Goal: Information Seeking & Learning: Check status

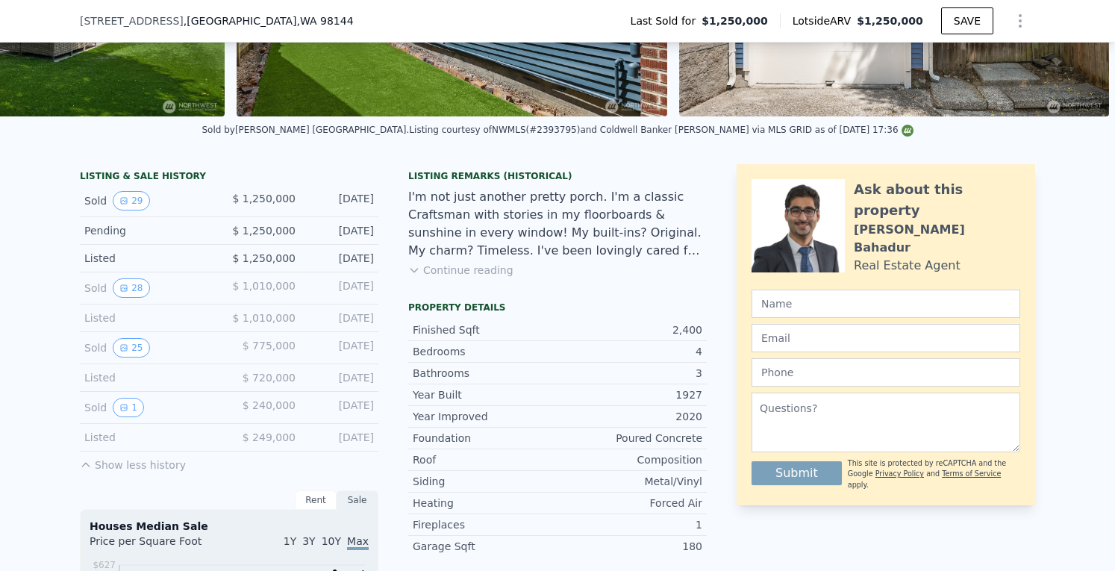
scroll to position [255, 0]
click at [121, 290] on icon "View historical data" at bounding box center [124, 287] width 6 height 6
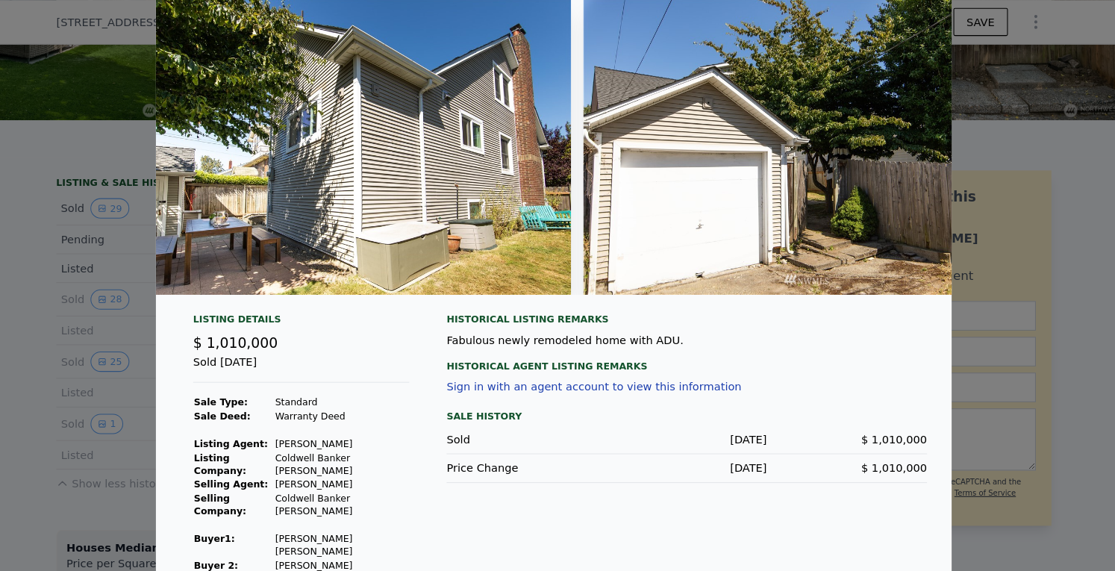
scroll to position [51, 0]
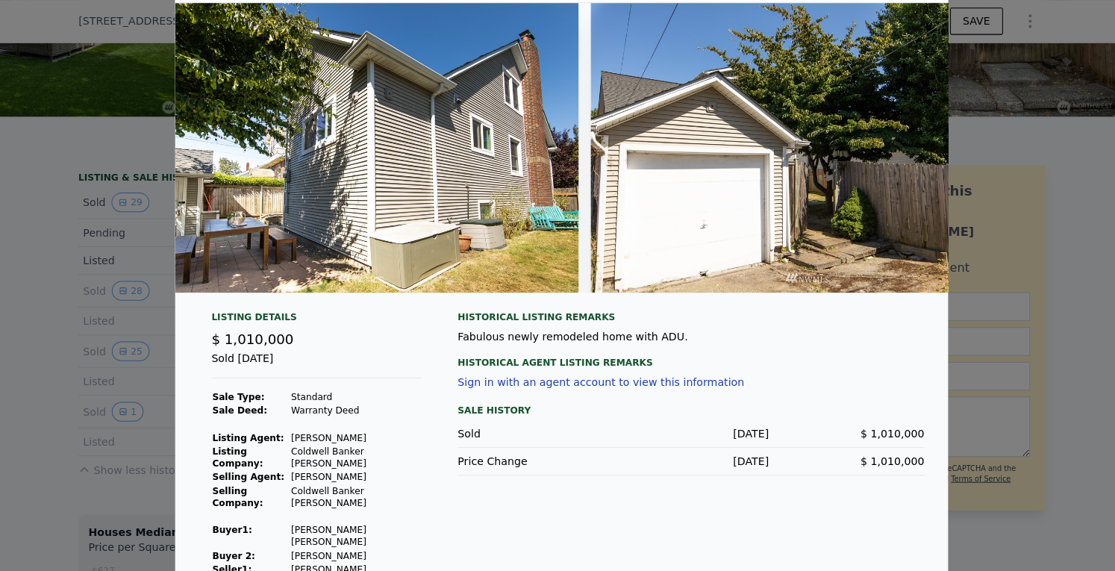
click at [1043, 203] on div at bounding box center [557, 285] width 1115 height 571
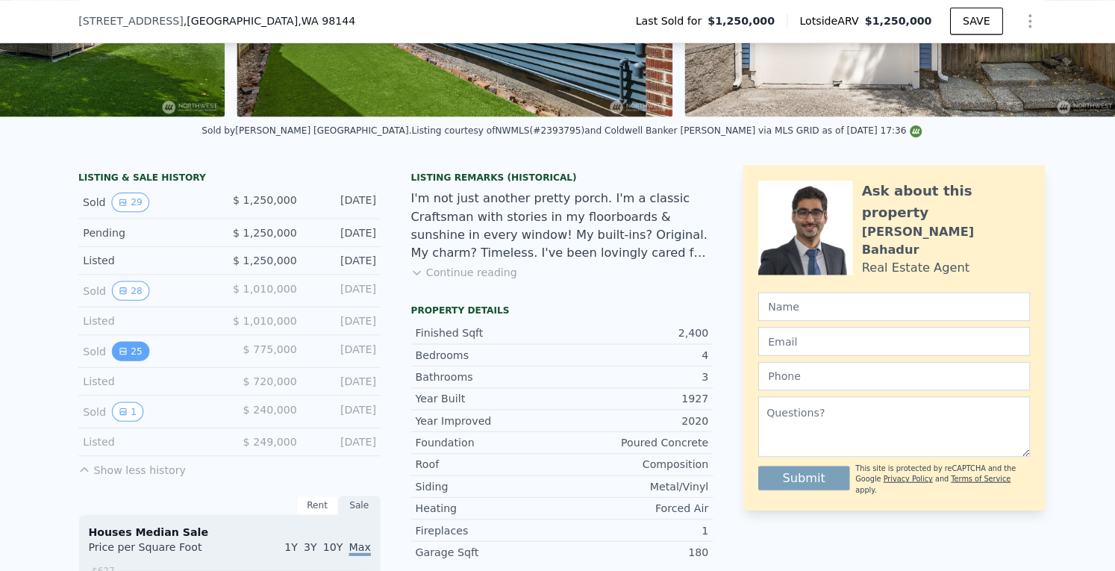
click at [126, 357] on button "25" at bounding box center [131, 346] width 37 height 19
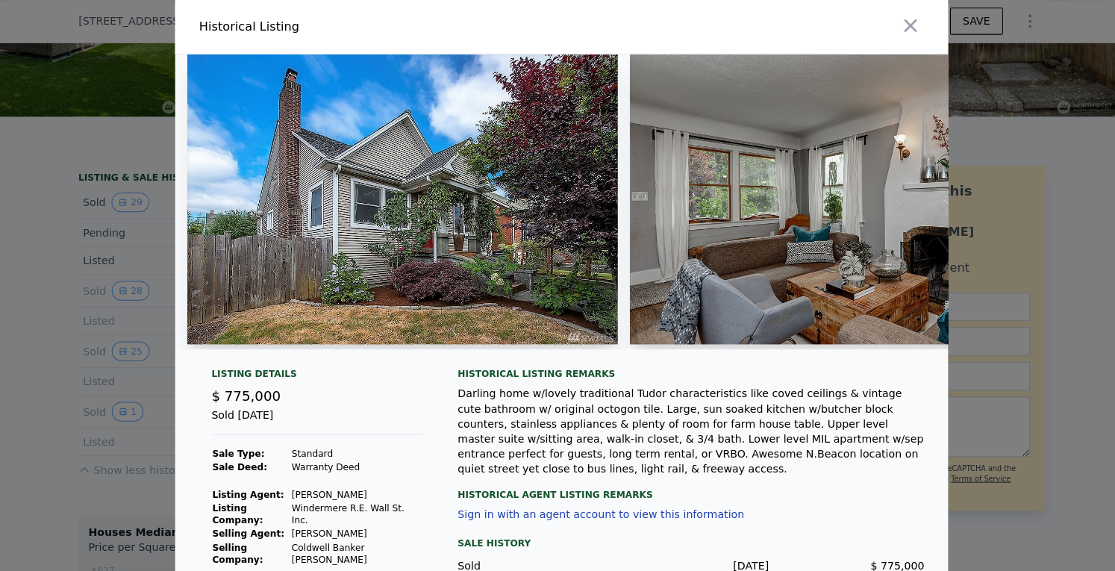
click at [492, 209] on img at bounding box center [399, 197] width 425 height 287
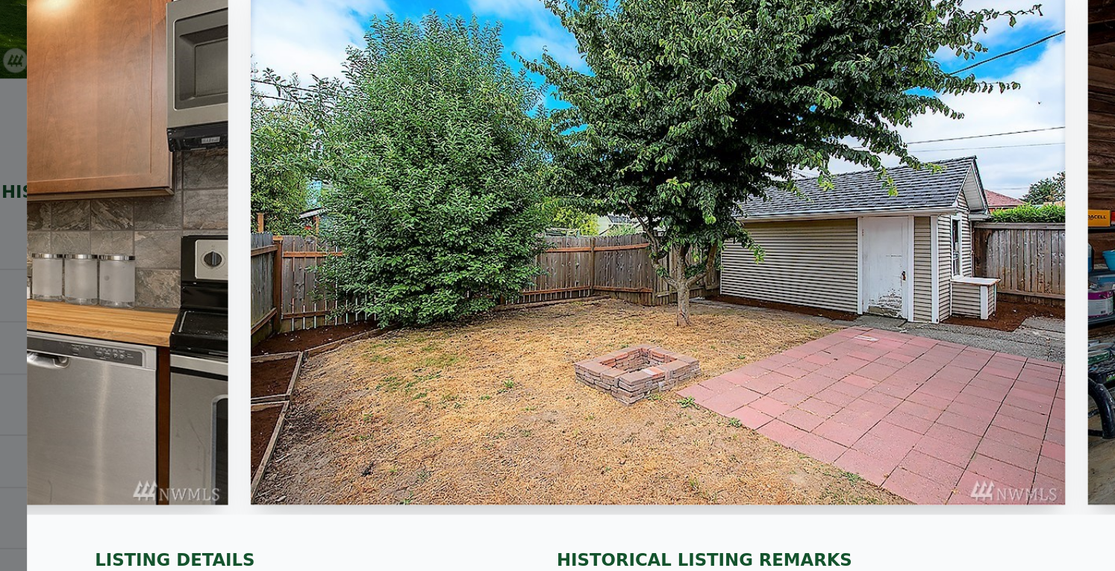
scroll to position [0, 7852]
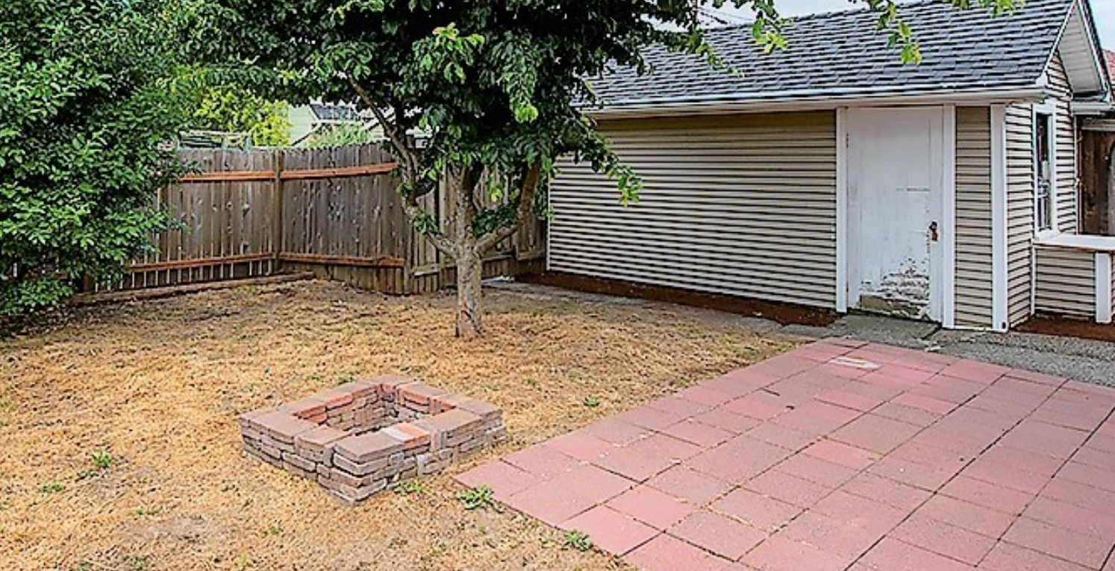
click at [659, 195] on img at bounding box center [509, 197] width 429 height 287
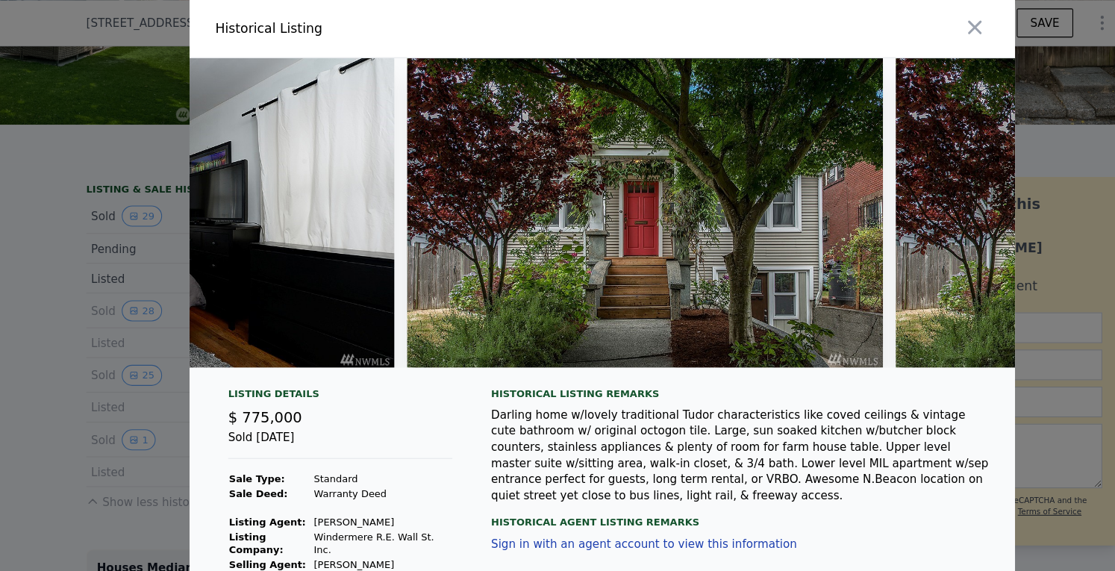
scroll to position [0, 0]
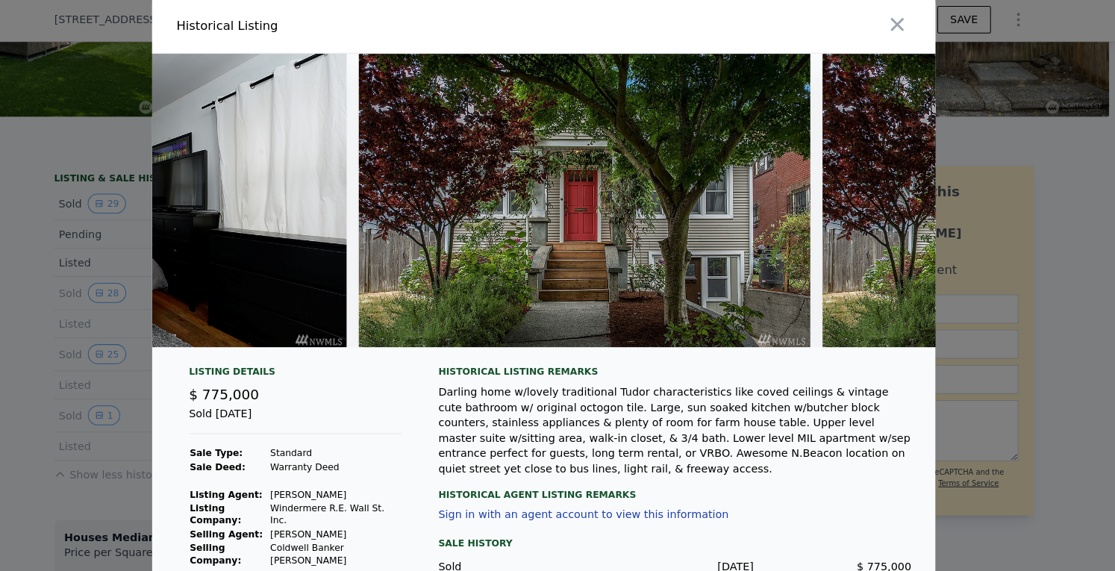
click at [779, 193] on img at bounding box center [597, 197] width 440 height 287
click at [901, 220] on img at bounding box center [1049, 197] width 440 height 287
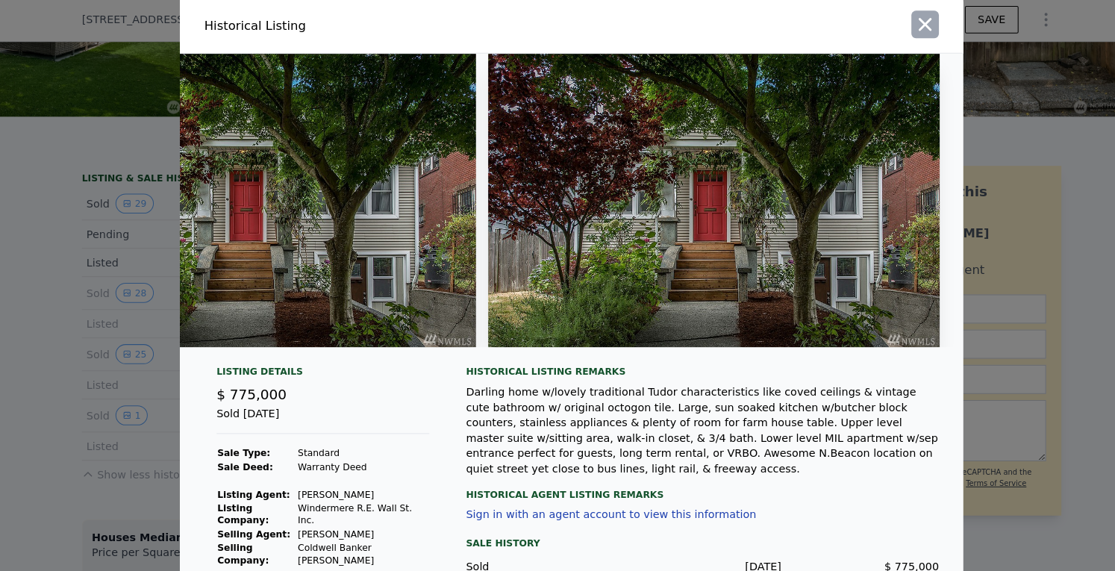
click at [898, 31] on icon "button" at bounding box center [902, 25] width 21 height 21
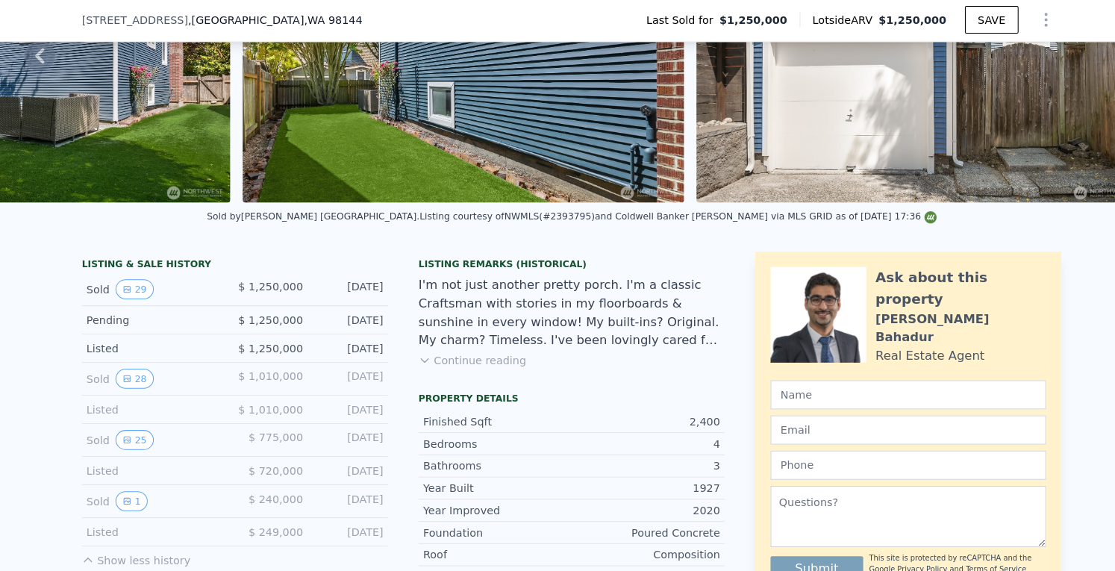
scroll to position [268, 0]
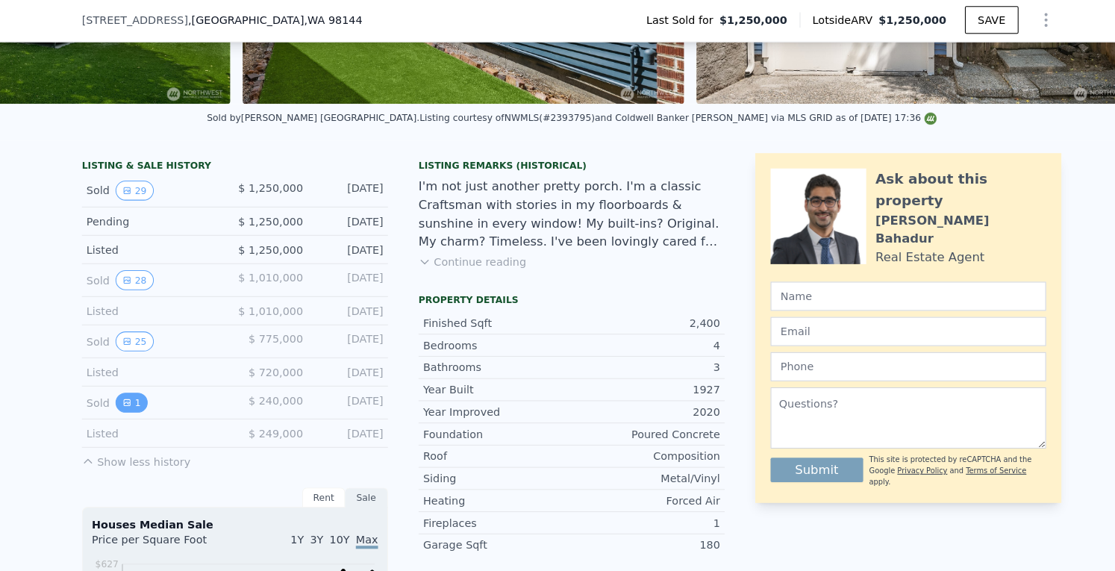
click at [125, 401] on button "1" at bounding box center [128, 393] width 31 height 19
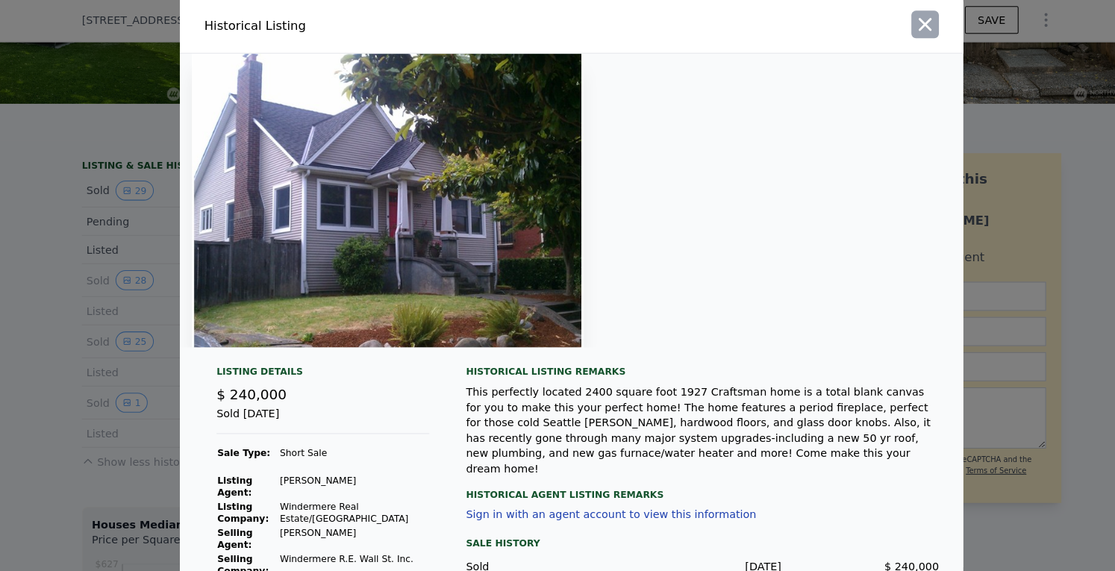
click at [896, 25] on icon "button" at bounding box center [902, 25] width 13 height 13
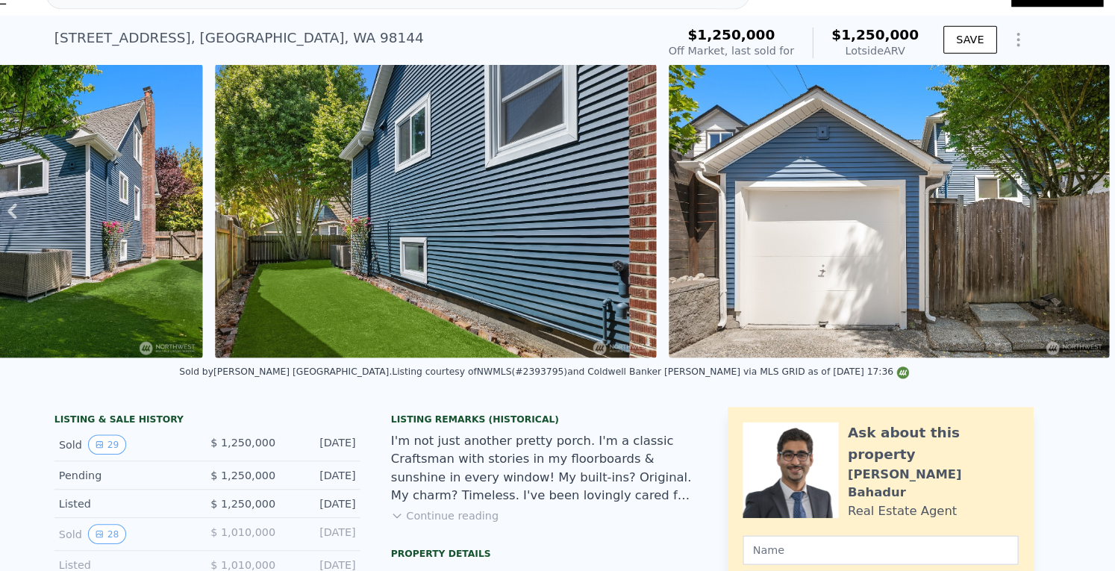
scroll to position [0, 0]
